Goal: Task Accomplishment & Management: Use online tool/utility

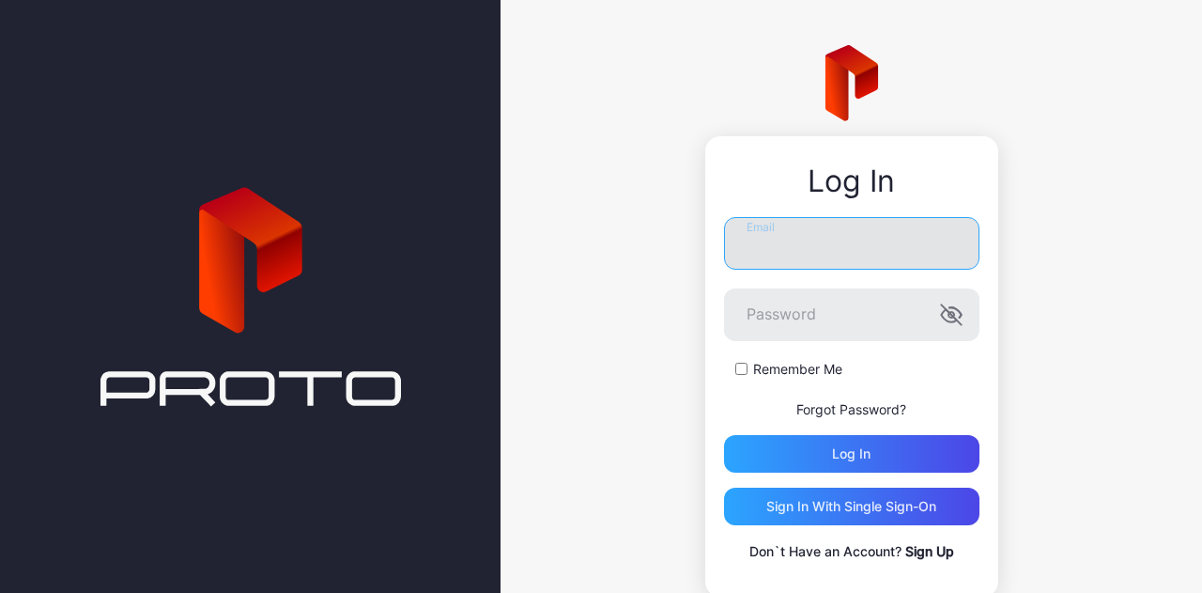
click at [771, 244] on input "Email" at bounding box center [852, 243] width 256 height 53
type input "**********"
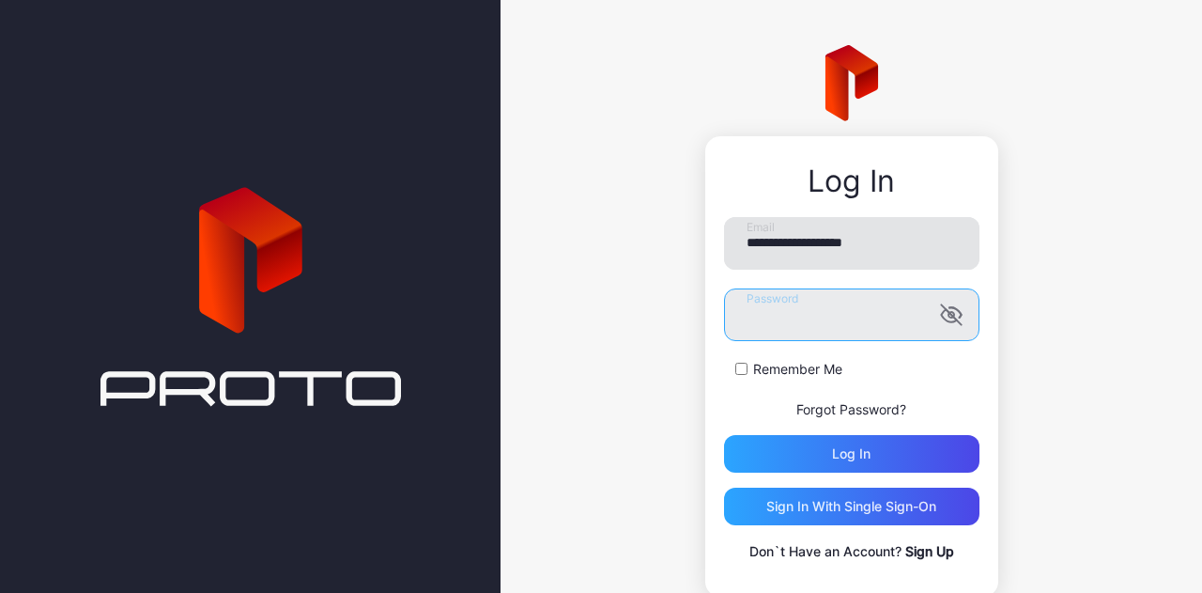
click at [724, 435] on button "Log in" at bounding box center [852, 454] width 256 height 38
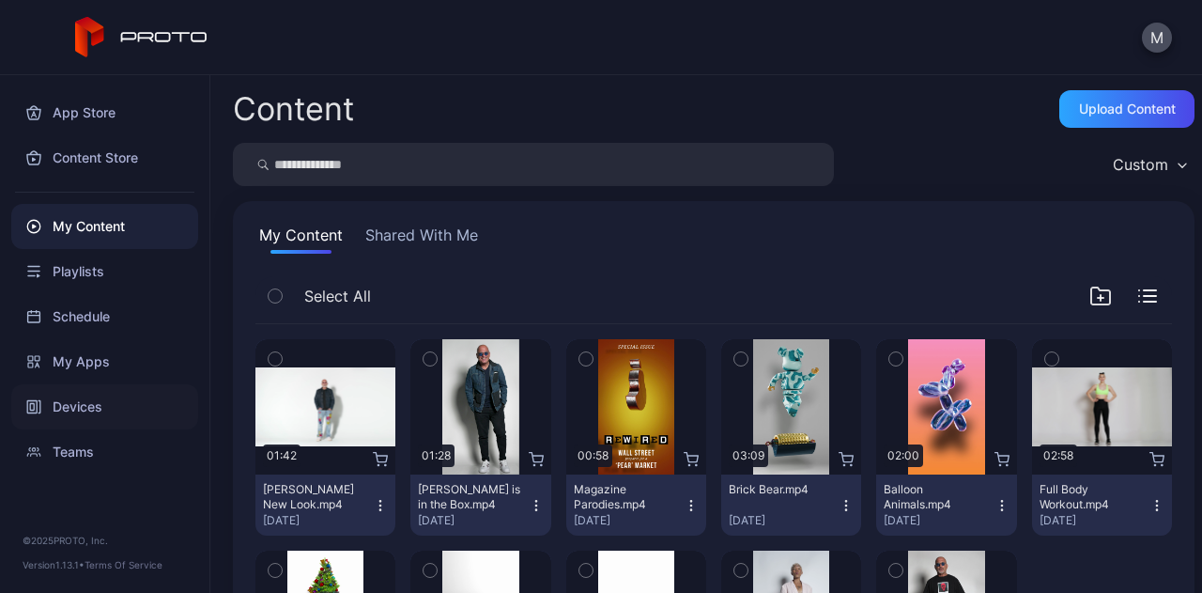
click at [90, 396] on div "Devices" at bounding box center [104, 406] width 187 height 45
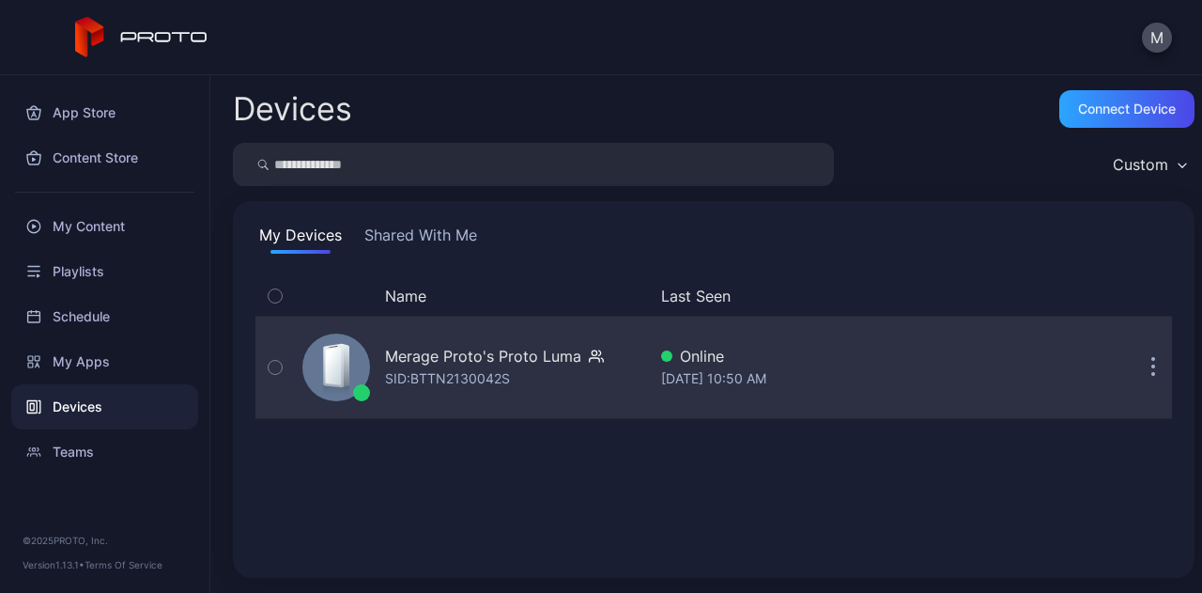
click at [1135, 369] on button "button" at bounding box center [1154, 368] width 38 height 38
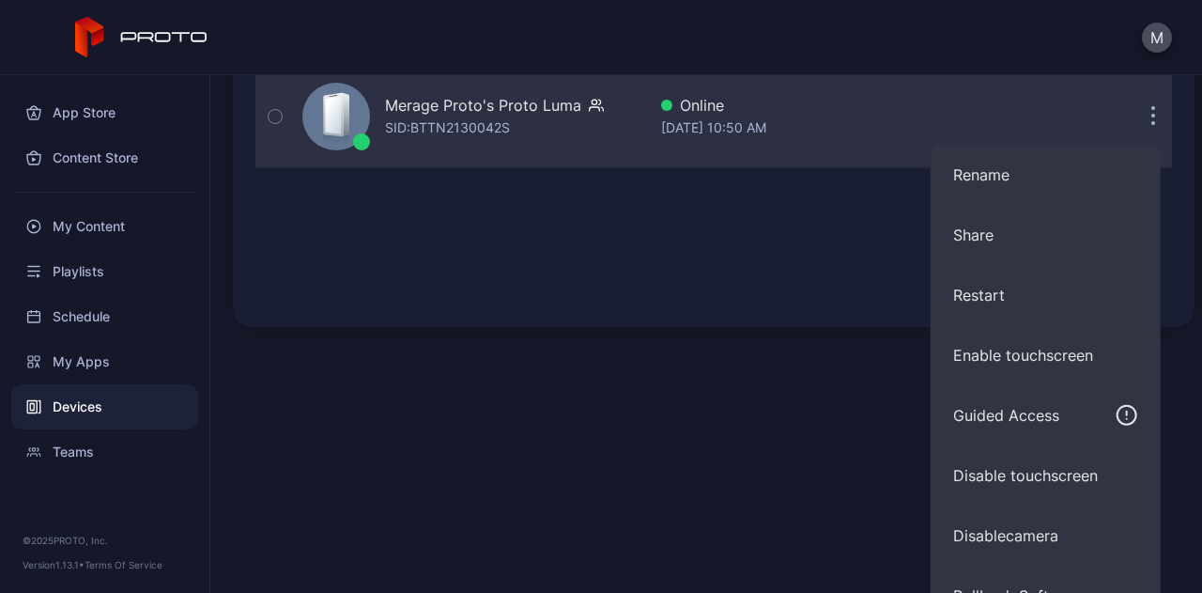
scroll to position [253, 0]
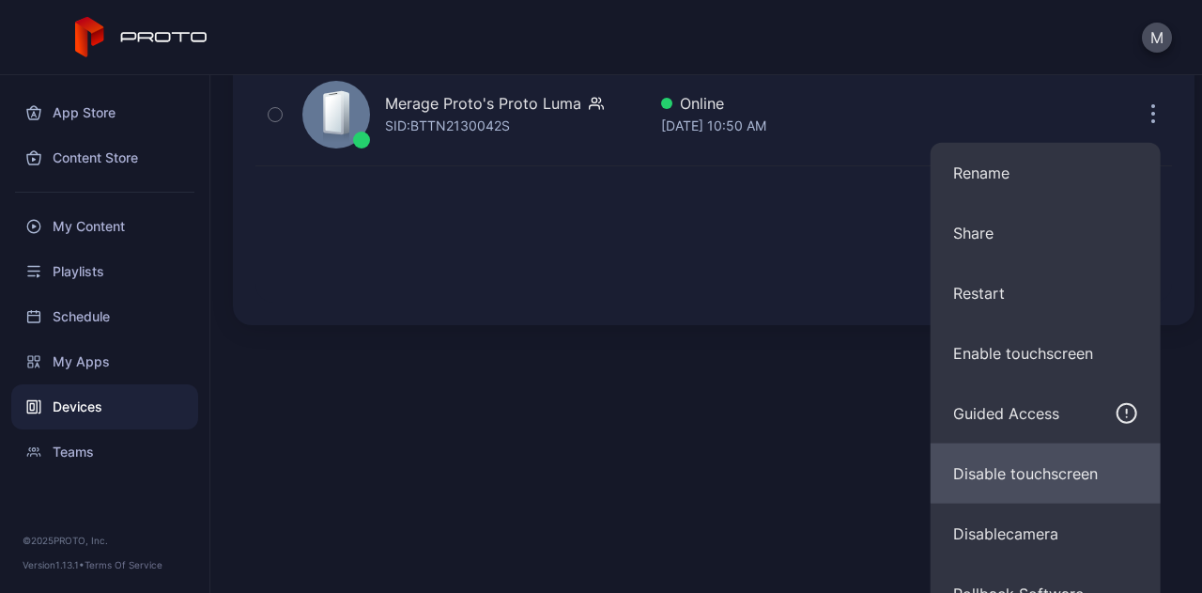
click at [1043, 465] on button "Disable touchscreen" at bounding box center [1046, 473] width 230 height 60
